Goal: Task Accomplishment & Management: Manage account settings

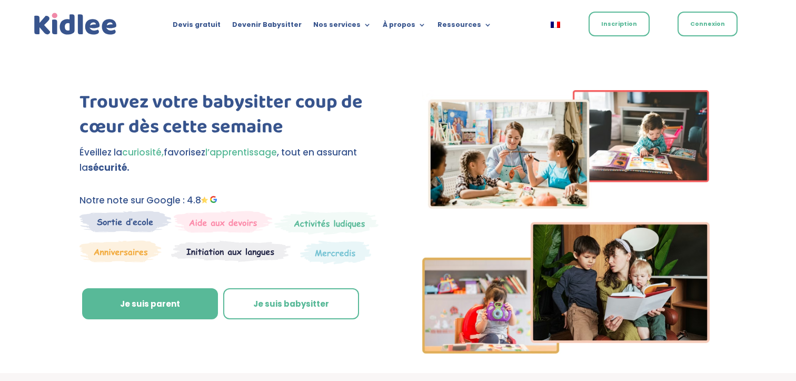
click at [613, 21] on link "Inscription" at bounding box center [619, 24] width 61 height 25
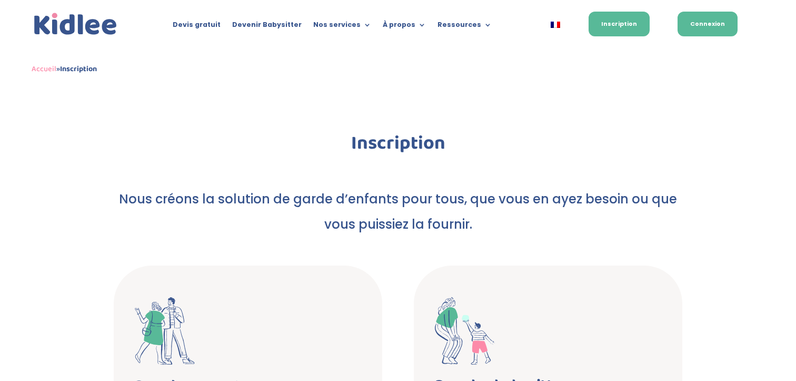
click at [718, 26] on link "Connexion" at bounding box center [708, 24] width 60 height 25
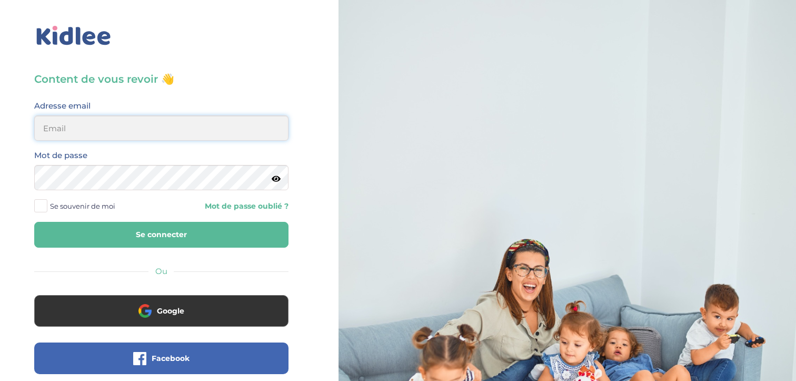
click at [127, 123] on input "email" at bounding box center [161, 127] width 254 height 25
type input "clelia.poisson@gmail.com"
click at [34, 222] on button "Se connecter" at bounding box center [161, 235] width 254 height 26
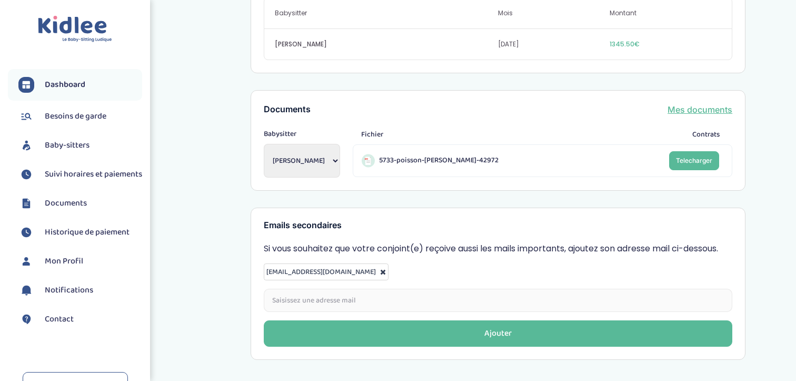
scroll to position [416, 0]
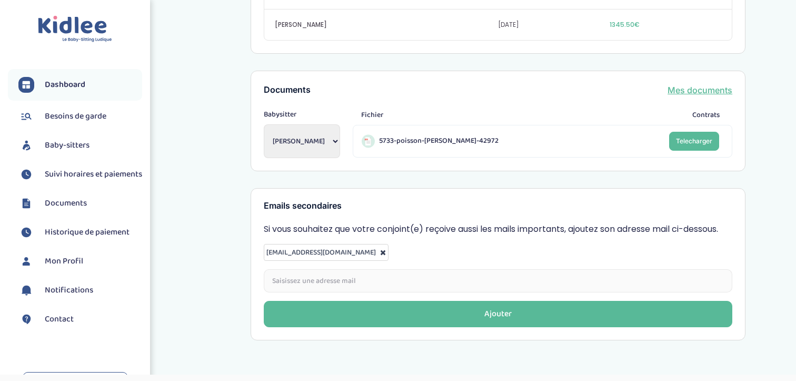
click at [63, 178] on span "Suivi horaires et paiements" at bounding box center [93, 174] width 97 height 13
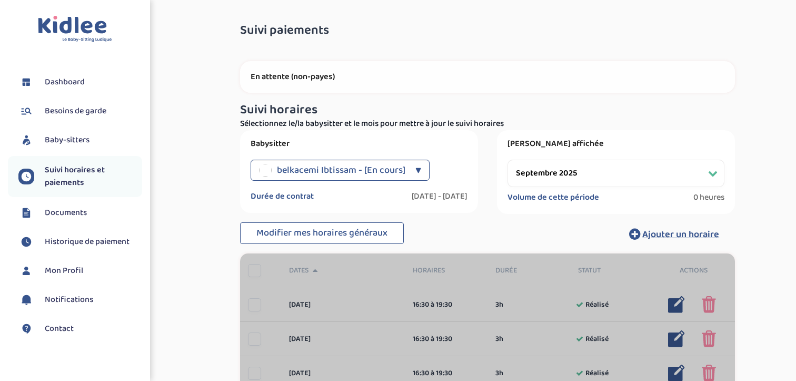
select select "septembre 2025"
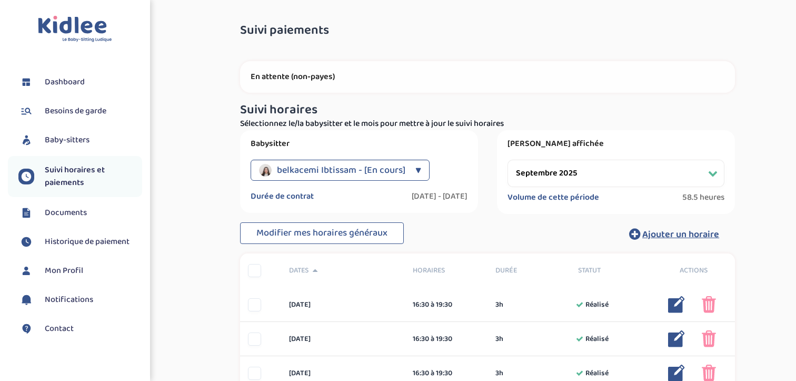
click at [583, 173] on select "Filtrer par mois [DATE] [DATE] [DATE] [DATE] [DATE] [DATE] [DATE] [DATE] [DATE]…" at bounding box center [616, 173] width 217 height 27
click at [508, 160] on select "Filtrer par mois [DATE] [DATE] [DATE] [DATE] [DATE] [DATE] [DATE] [DATE] [DATE]…" at bounding box center [616, 173] width 217 height 27
click at [583, 172] on select "Filtrer par mois septembre 2025 octobre 2025 novembre 2025 décembre 2025 janvie…" at bounding box center [616, 173] width 217 height 27
click at [508, 160] on select "Filtrer par mois septembre 2025 octobre 2025 novembre 2025 décembre 2025 janvie…" at bounding box center [616, 173] width 217 height 27
click at [66, 136] on span "Baby-sitters" at bounding box center [67, 140] width 45 height 13
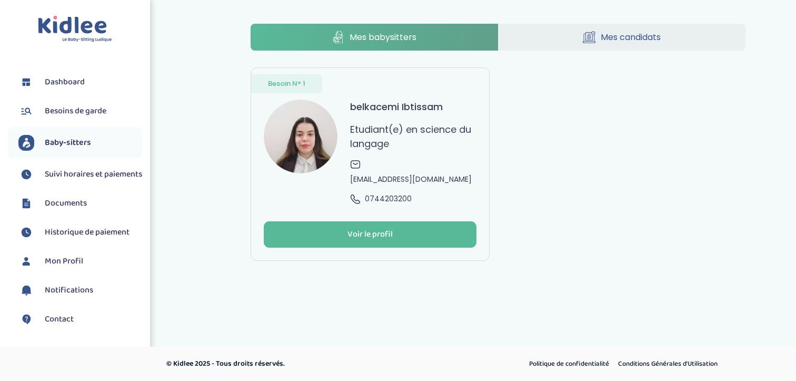
click at [310, 141] on img at bounding box center [301, 137] width 74 height 74
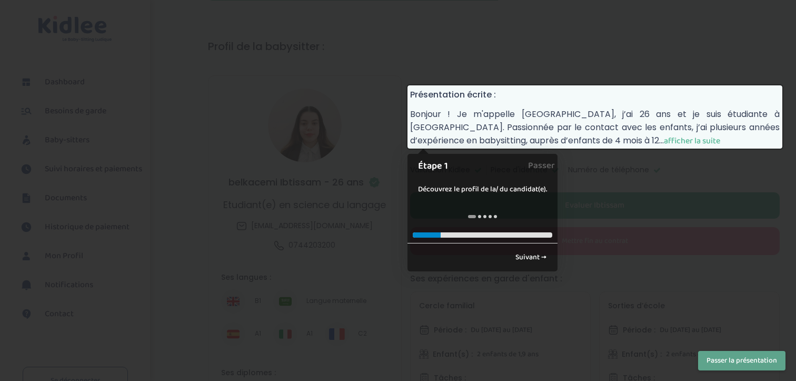
scroll to position [54, 0]
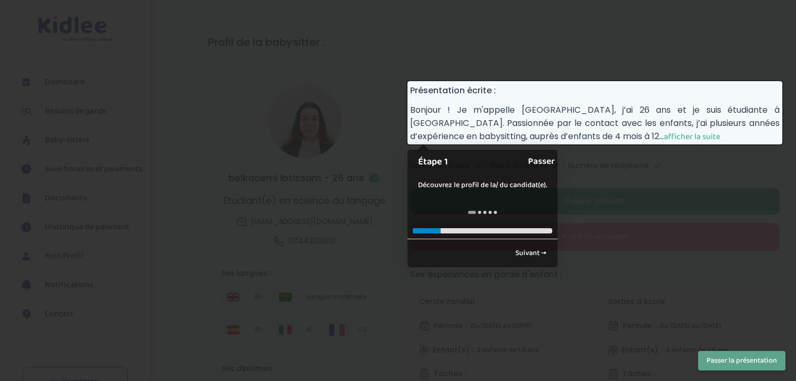
click at [539, 161] on link "Passer" at bounding box center [541, 162] width 27 height 24
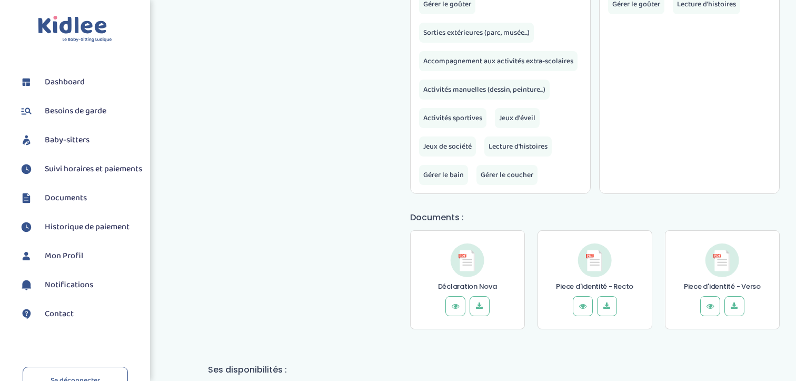
scroll to position [738, 0]
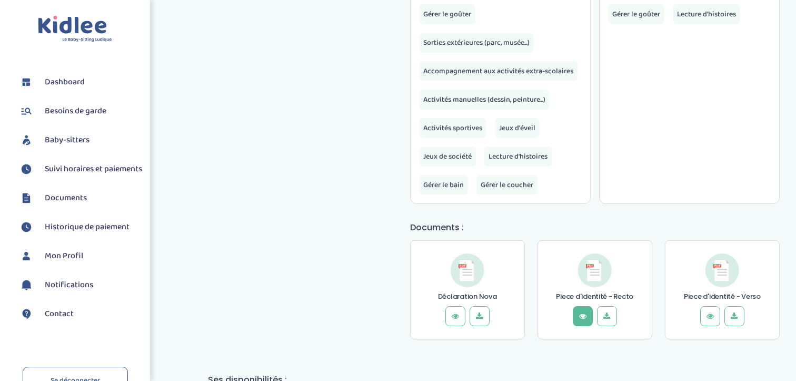
click at [586, 315] on icon at bounding box center [583, 316] width 11 height 11
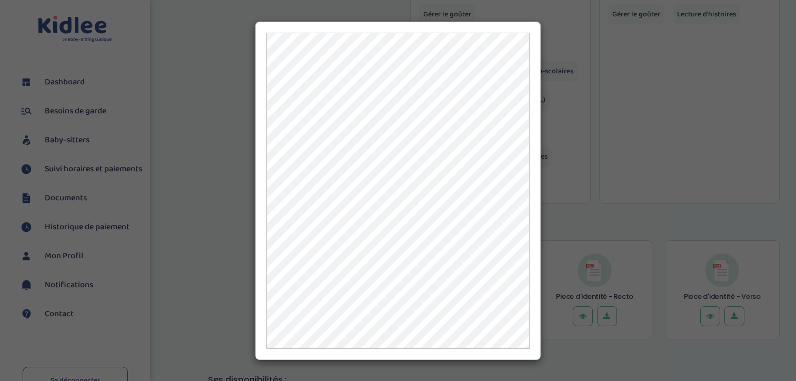
click at [580, 94] on div at bounding box center [398, 190] width 796 height 381
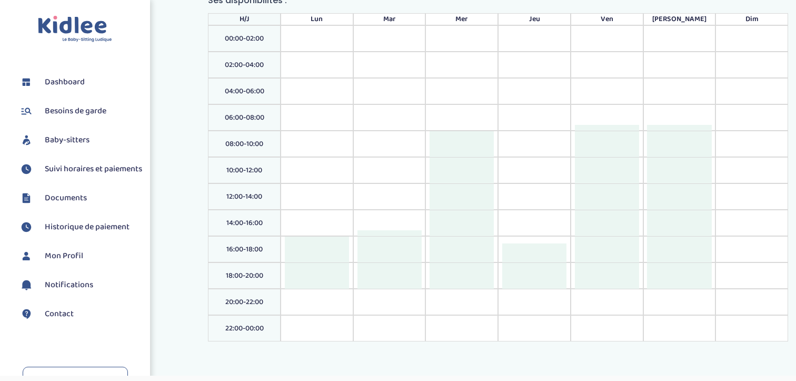
scroll to position [1117, 0]
click at [531, 253] on div at bounding box center [534, 253] width 64 height 20
click at [534, 262] on div at bounding box center [534, 275] width 64 height 26
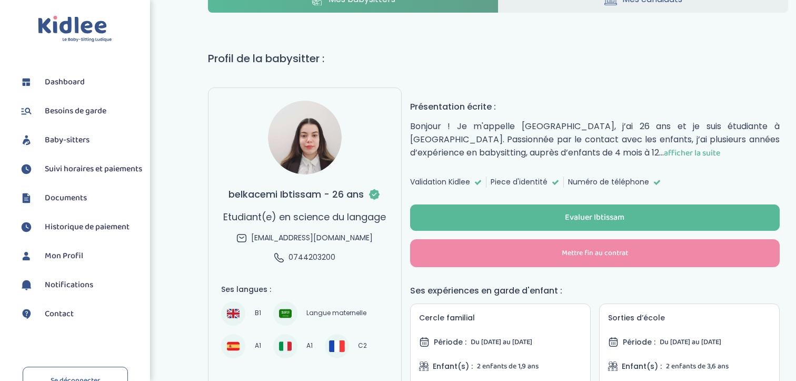
scroll to position [0, 0]
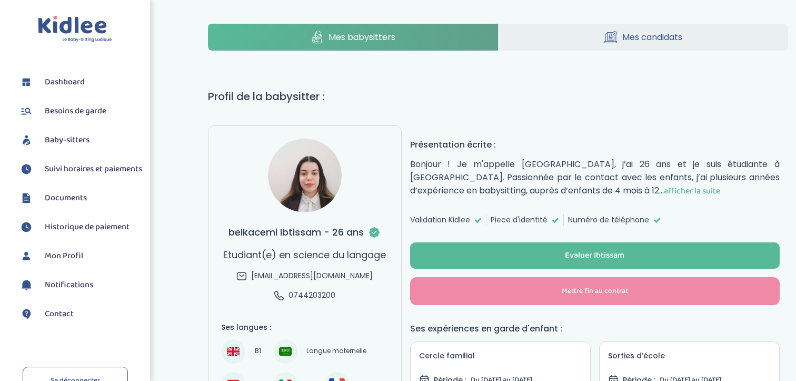
click at [79, 26] on img at bounding box center [75, 29] width 74 height 27
